Goal: Task Accomplishment & Management: Complete application form

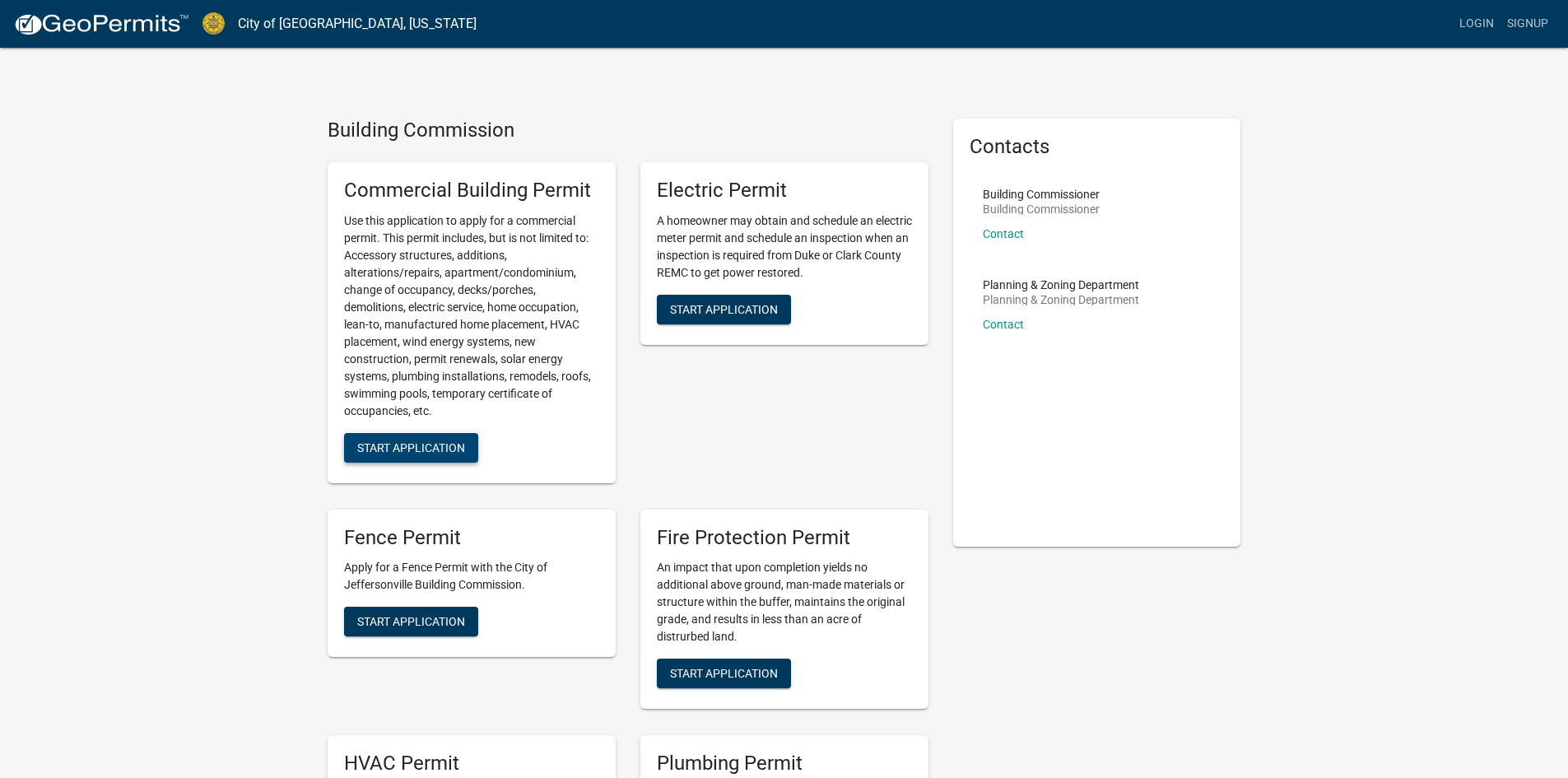
click at [431, 450] on span "Start Application" at bounding box center [411, 447] width 107 height 13
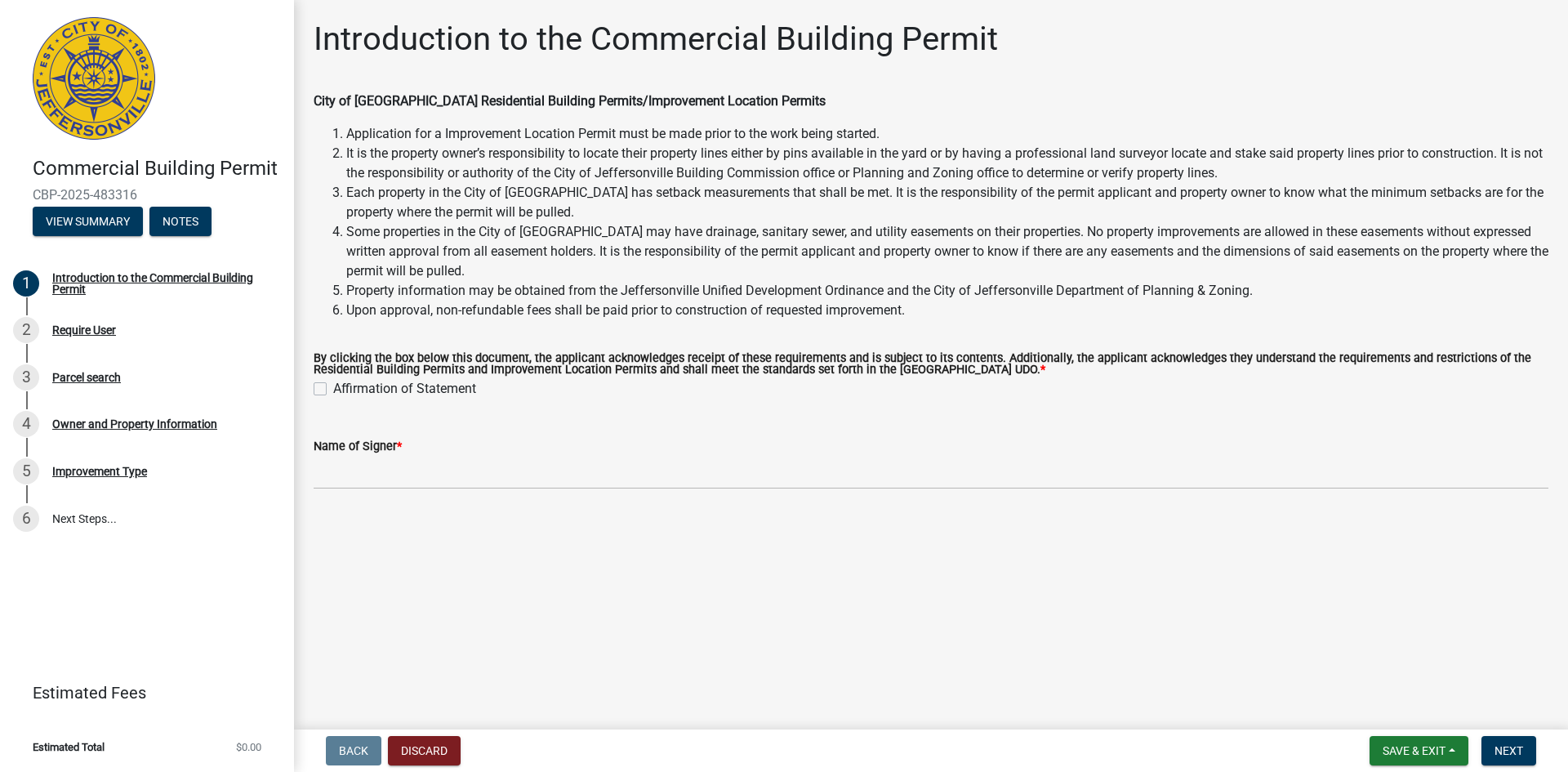
click at [333, 392] on label "Affirmation of Statement" at bounding box center [405, 389] width 143 height 20
click at [333, 390] on input "Affirmation of Statement" at bounding box center [338, 384] width 11 height 11
checkbox input "true"
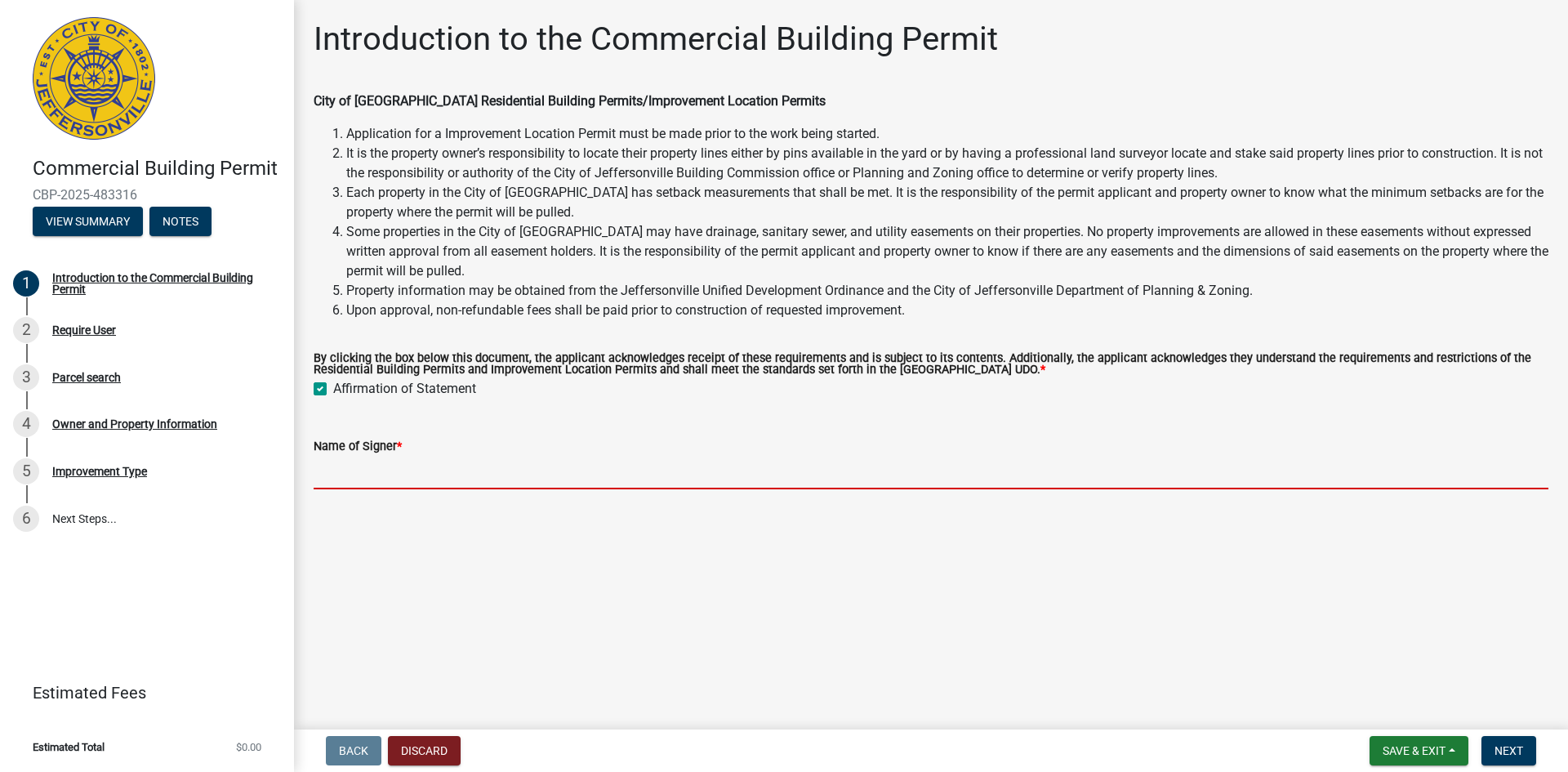
click at [393, 471] on input "Name of Signer *" at bounding box center [931, 472] width 1235 height 33
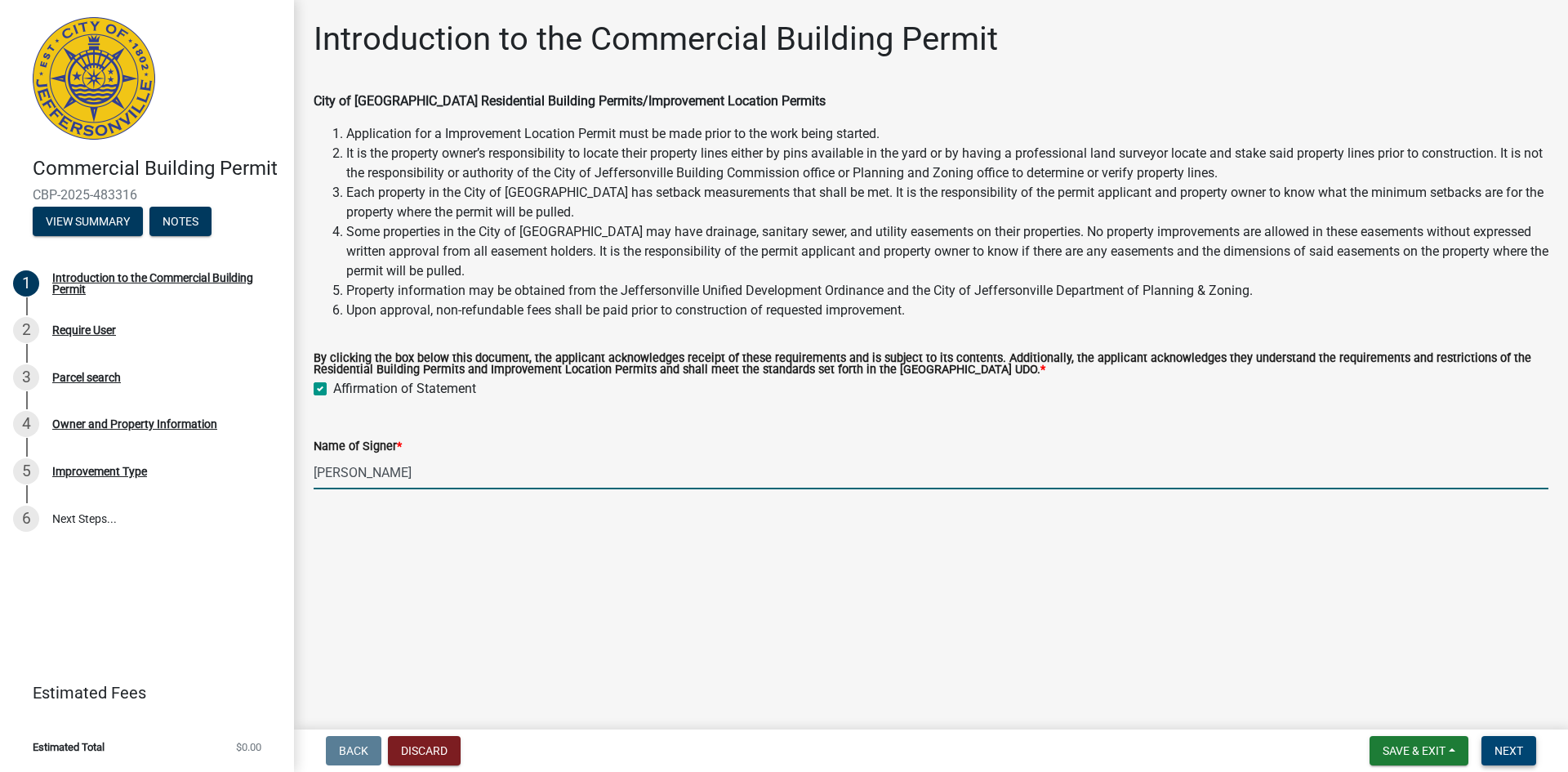
type input "[PERSON_NAME]"
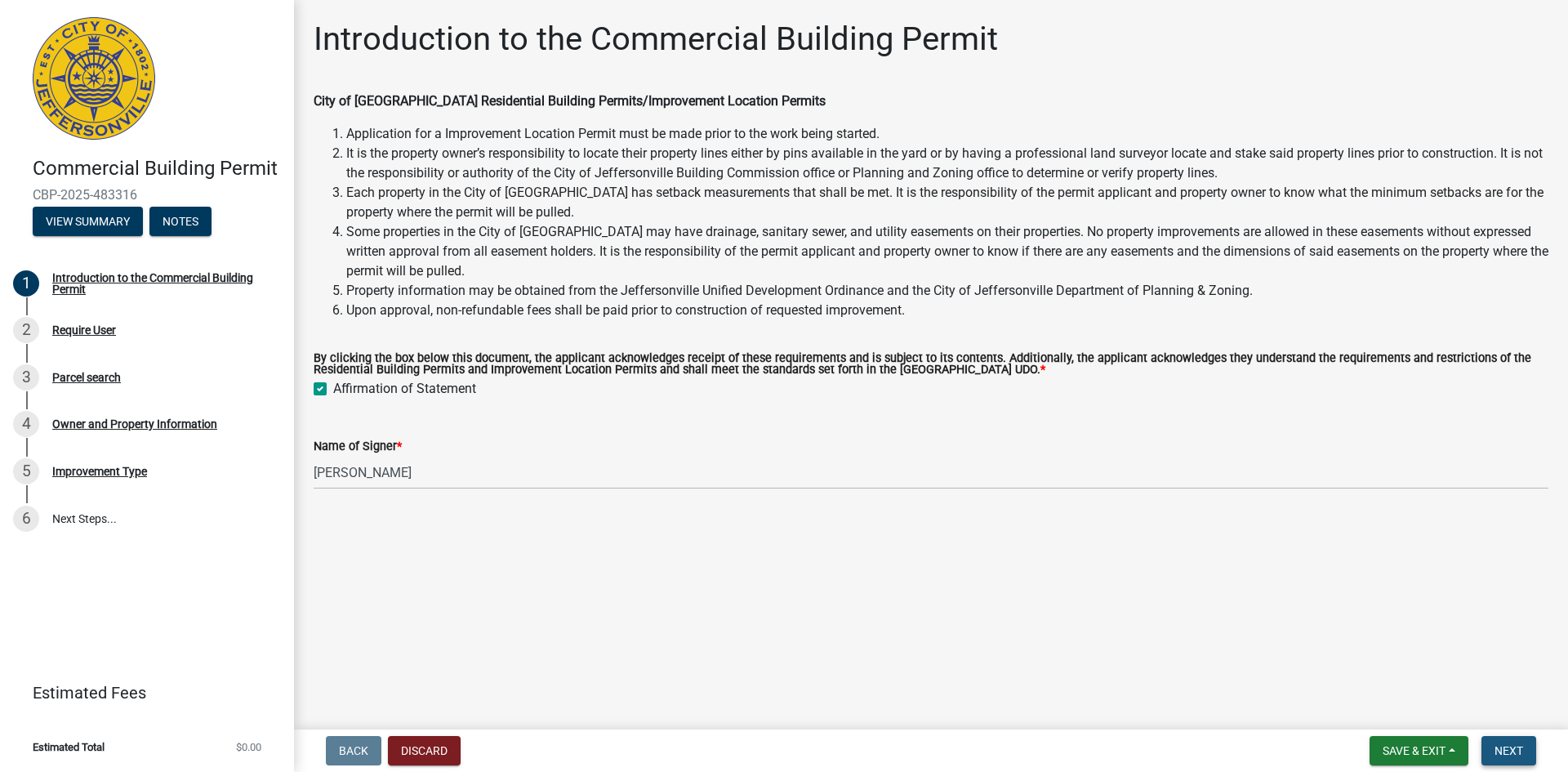
click at [1508, 757] on span "Next" at bounding box center [1508, 750] width 28 height 13
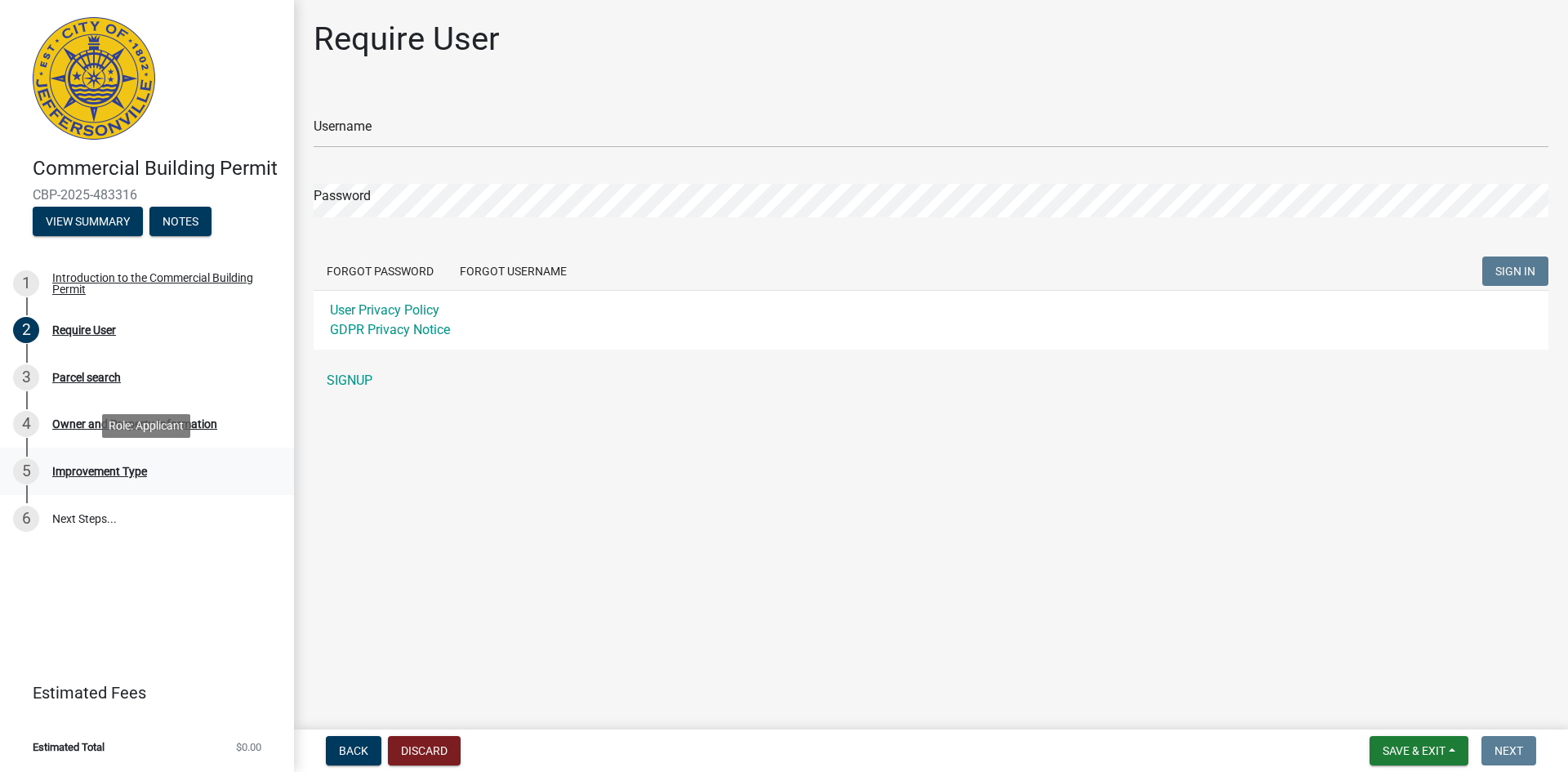
click at [98, 467] on div "Improvement Type" at bounding box center [100, 471] width 95 height 12
click at [423, 755] on button "Discard" at bounding box center [424, 750] width 72 height 29
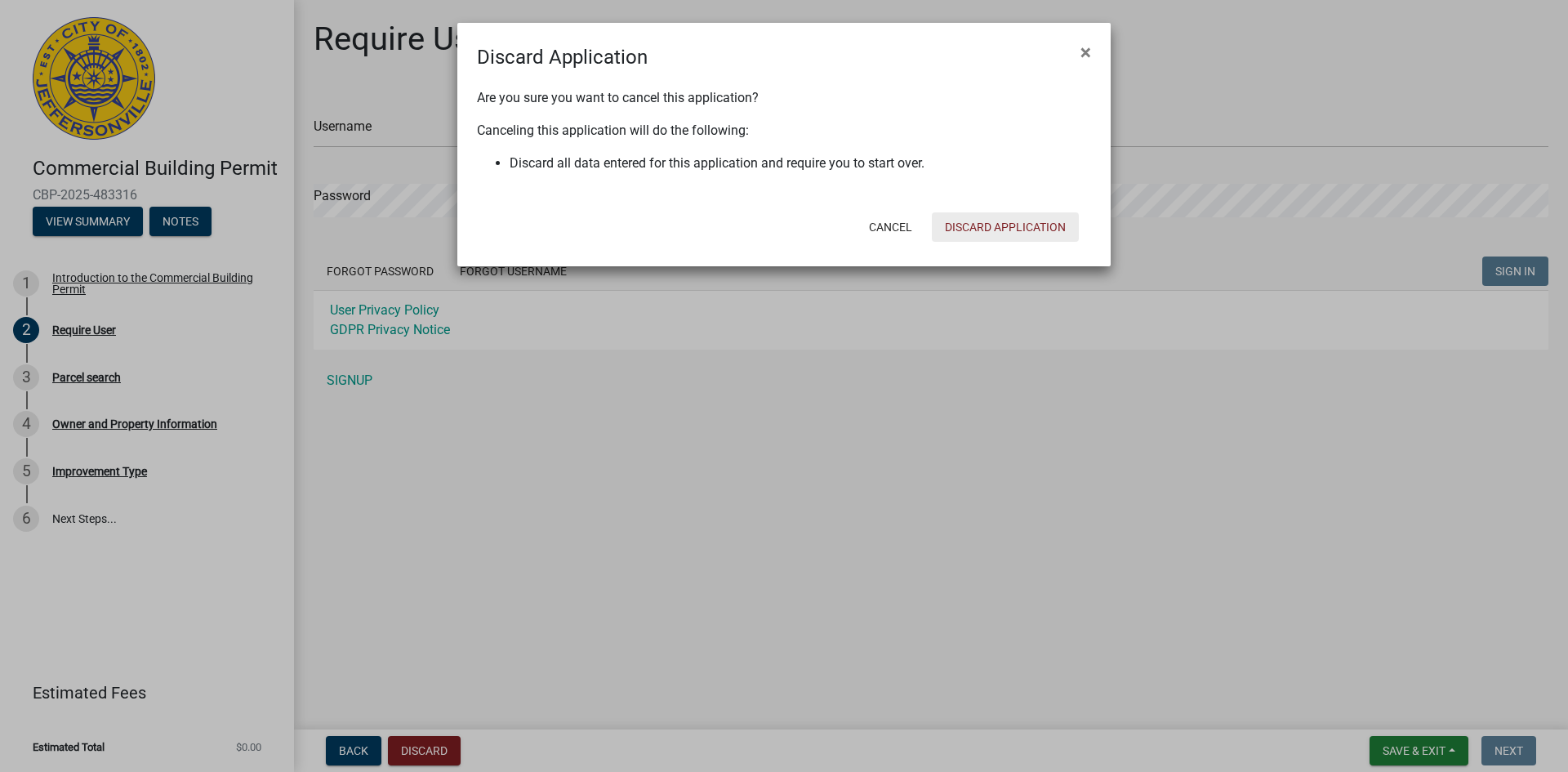
click at [1027, 229] on button "Discard Application" at bounding box center [1005, 227] width 147 height 29
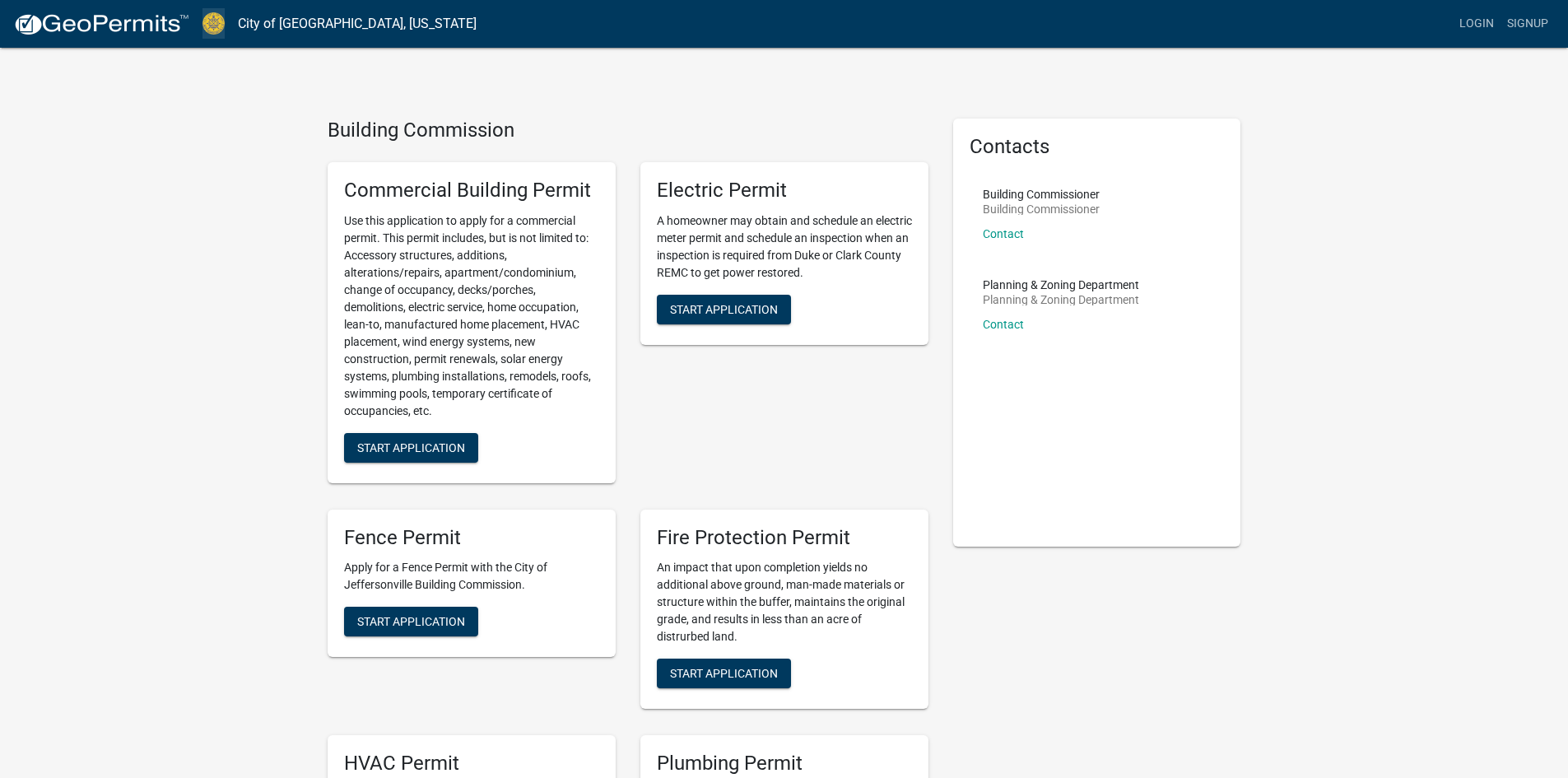
click at [219, 25] on img at bounding box center [213, 23] width 22 height 22
click at [337, 23] on link "City of [GEOGRAPHIC_DATA], [US_STATE]" at bounding box center [357, 23] width 238 height 28
